Goal: Task Accomplishment & Management: Manage account settings

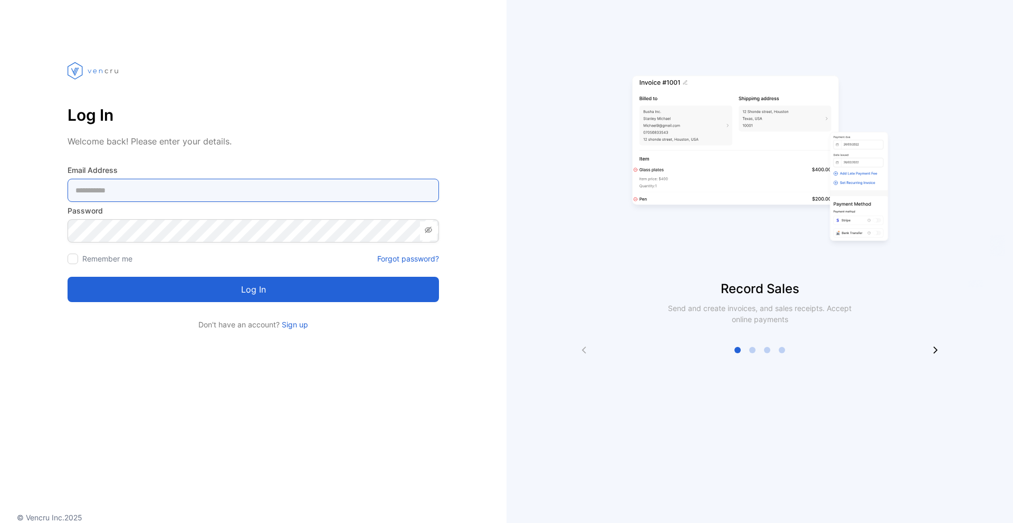
click at [322, 188] on Address-inputemail "email" at bounding box center [253, 190] width 371 height 23
type Address-inputemail "**********"
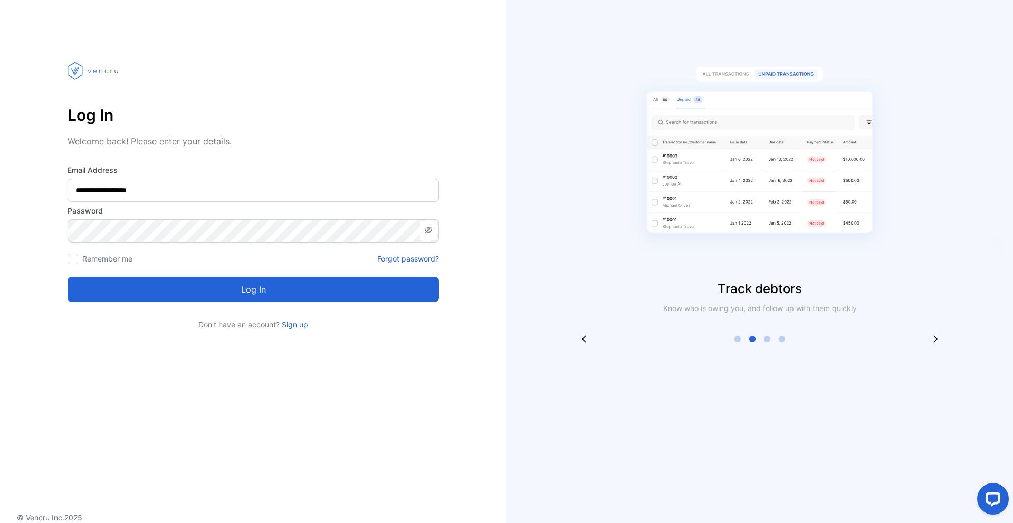
click at [348, 274] on div "Log in" at bounding box center [253, 283] width 371 height 38
click at [348, 286] on button "Log in" at bounding box center [253, 289] width 371 height 25
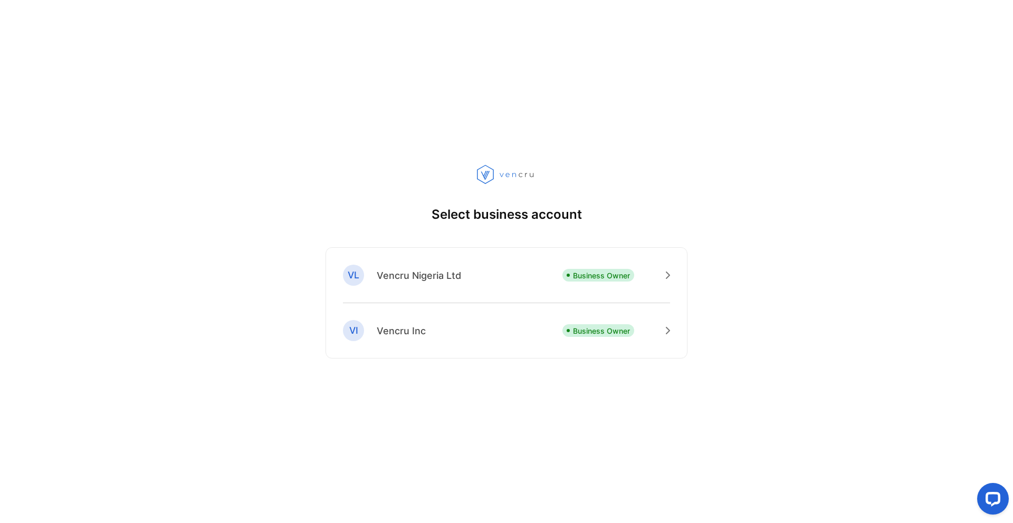
click at [415, 325] on p "Vencru Inc" at bounding box center [401, 331] width 49 height 14
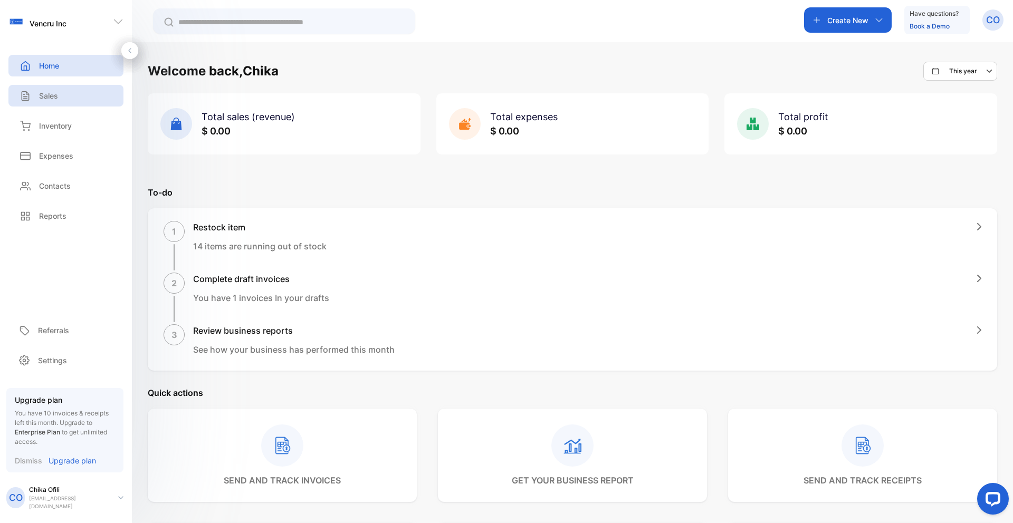
click at [90, 102] on div "Sales" at bounding box center [65, 96] width 115 height 22
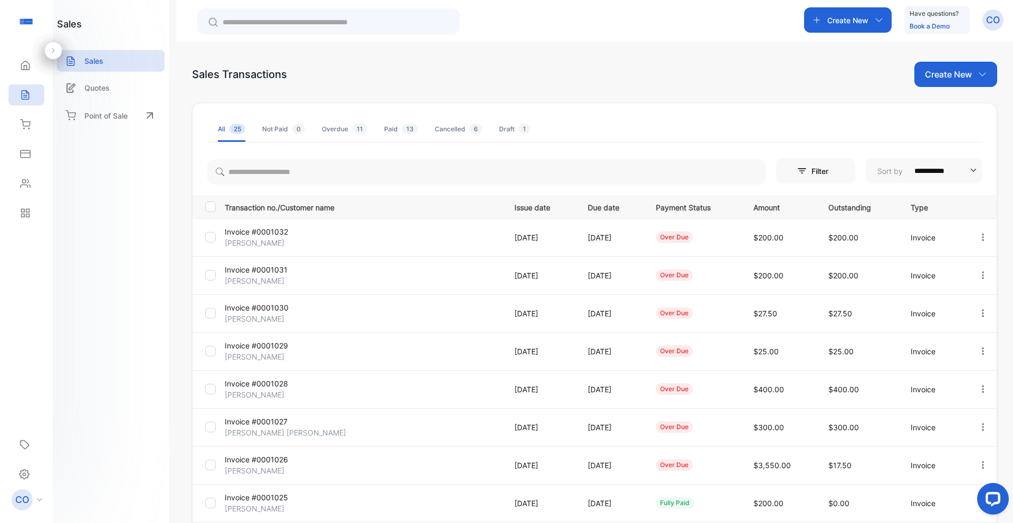
click at [264, 232] on p "Invoice #0001032" at bounding box center [271, 231] width 92 height 11
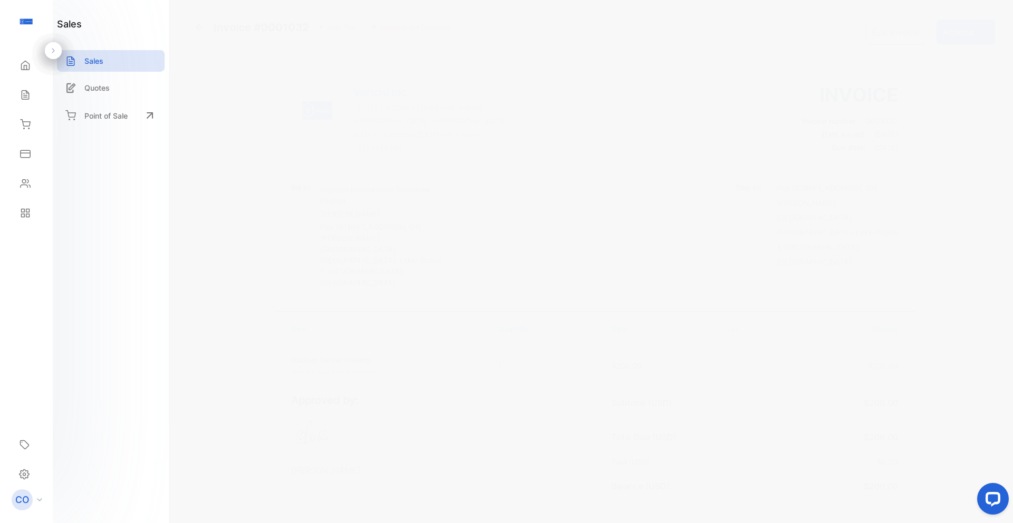
click at [203, 28] on icon at bounding box center [199, 27] width 11 height 11
